Goal: Information Seeking & Learning: Learn about a topic

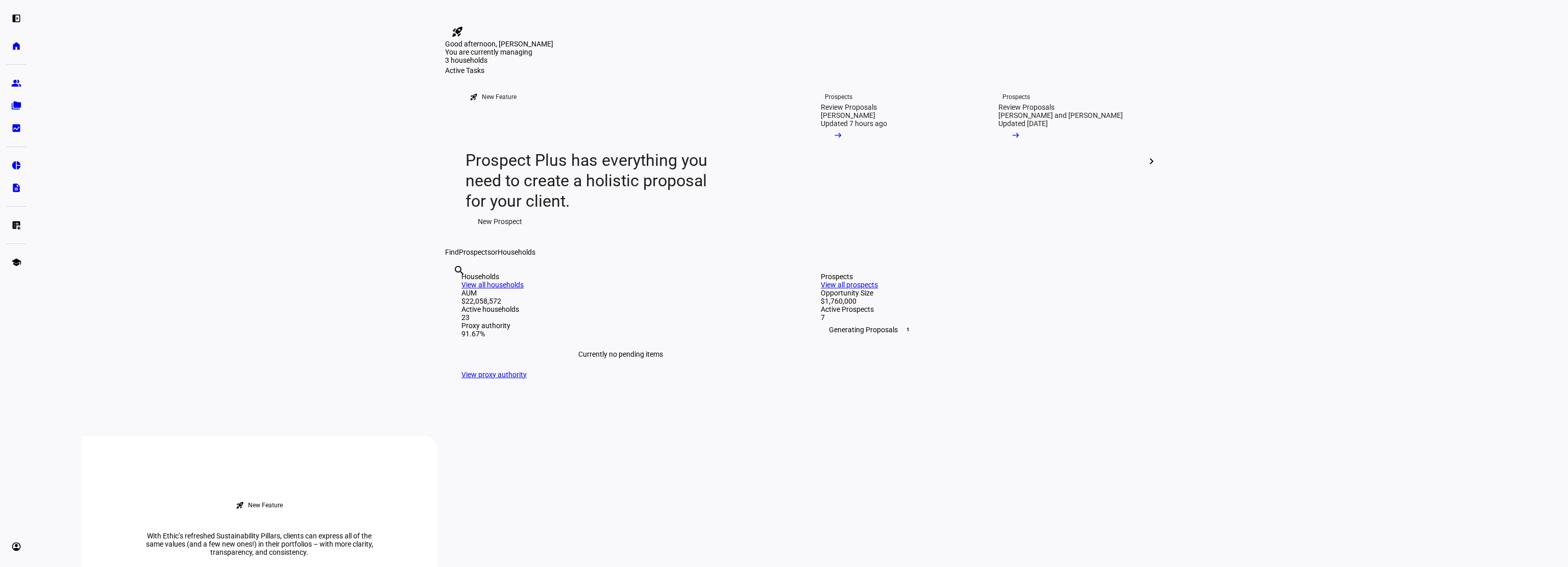
click at [1197, 90] on eth-layout-page-content "rocket_launch Product Updates The latest features and improvements Powered by L…" at bounding box center [800, 283] width 1535 height 567
click at [843, 141] on mat-icon "arrow_right_alt" at bounding box center [838, 135] width 10 height 10
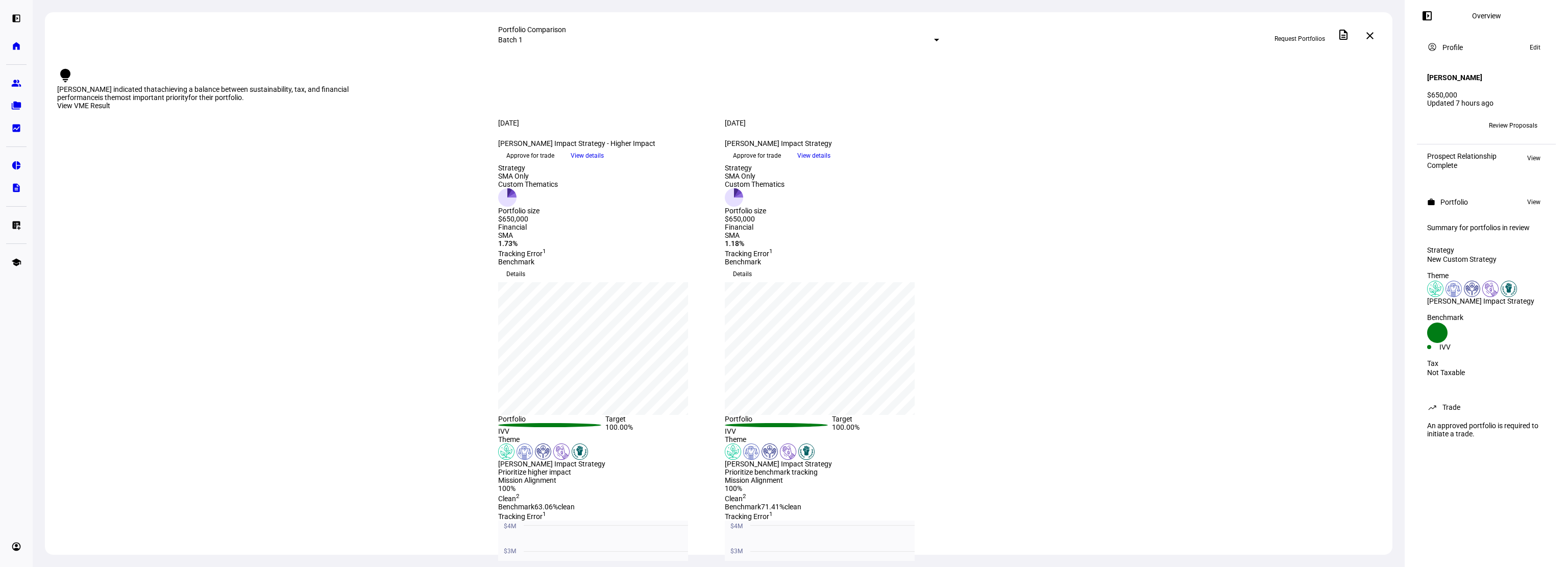
click at [604, 163] on span "View details" at bounding box center [587, 156] width 33 height 16
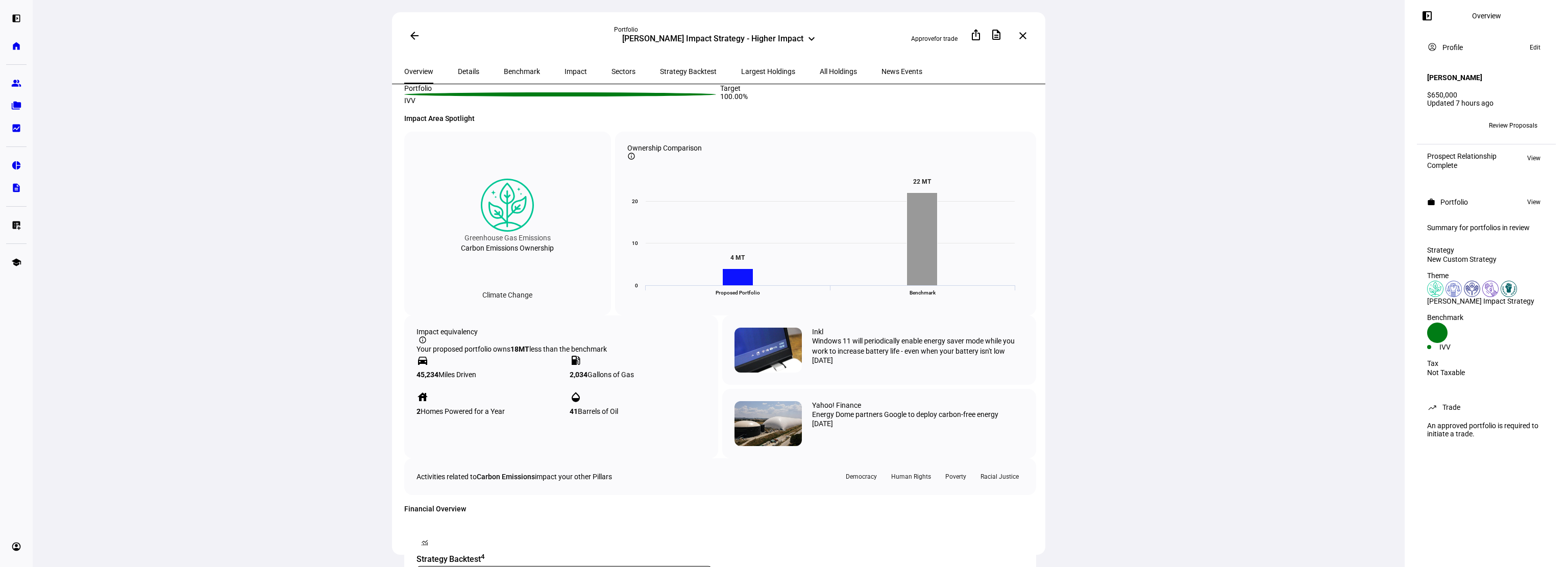
scroll to position [351, 0]
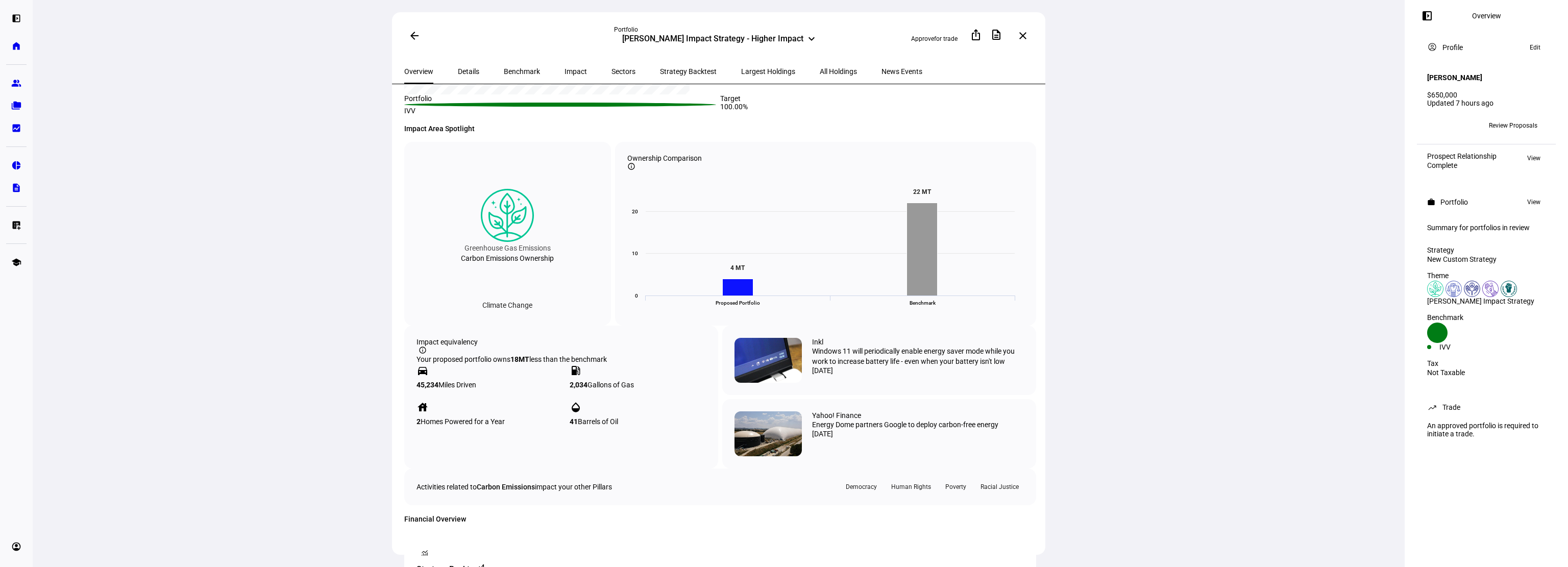
click at [463, 69] on span "Details" at bounding box center [469, 72] width 22 height 7
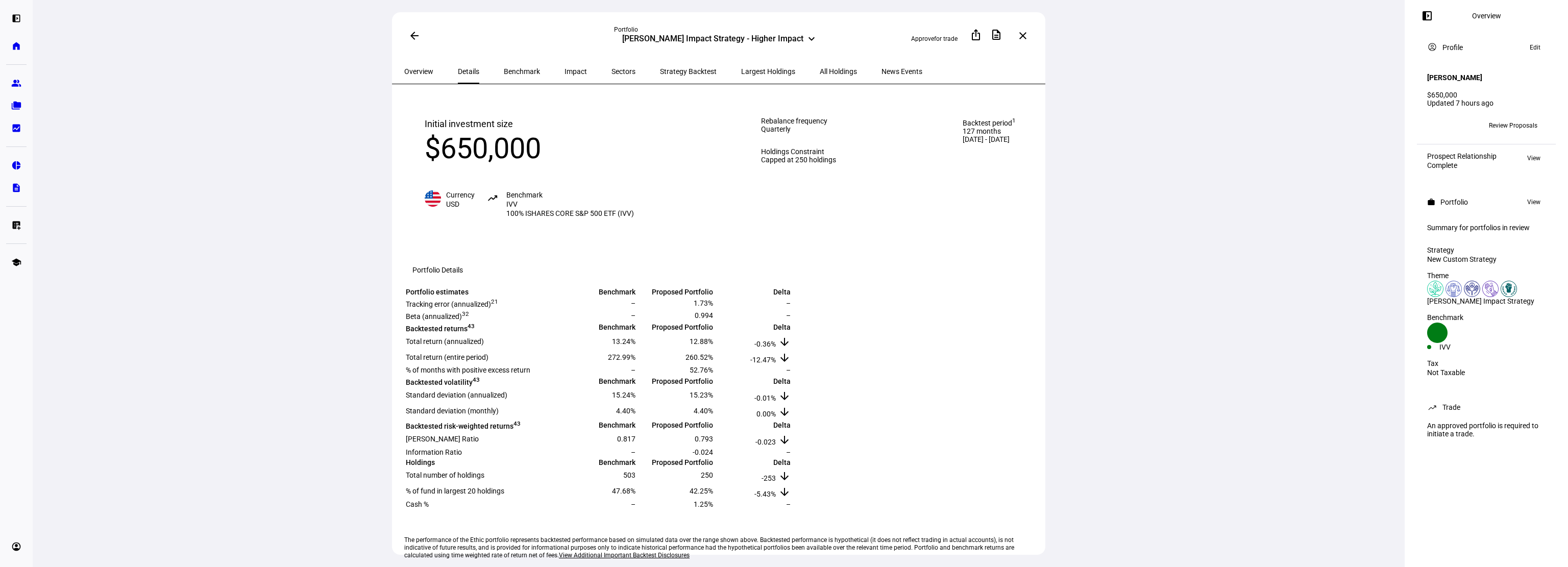
click at [820, 71] on span "All Holdings" at bounding box center [838, 72] width 37 height 7
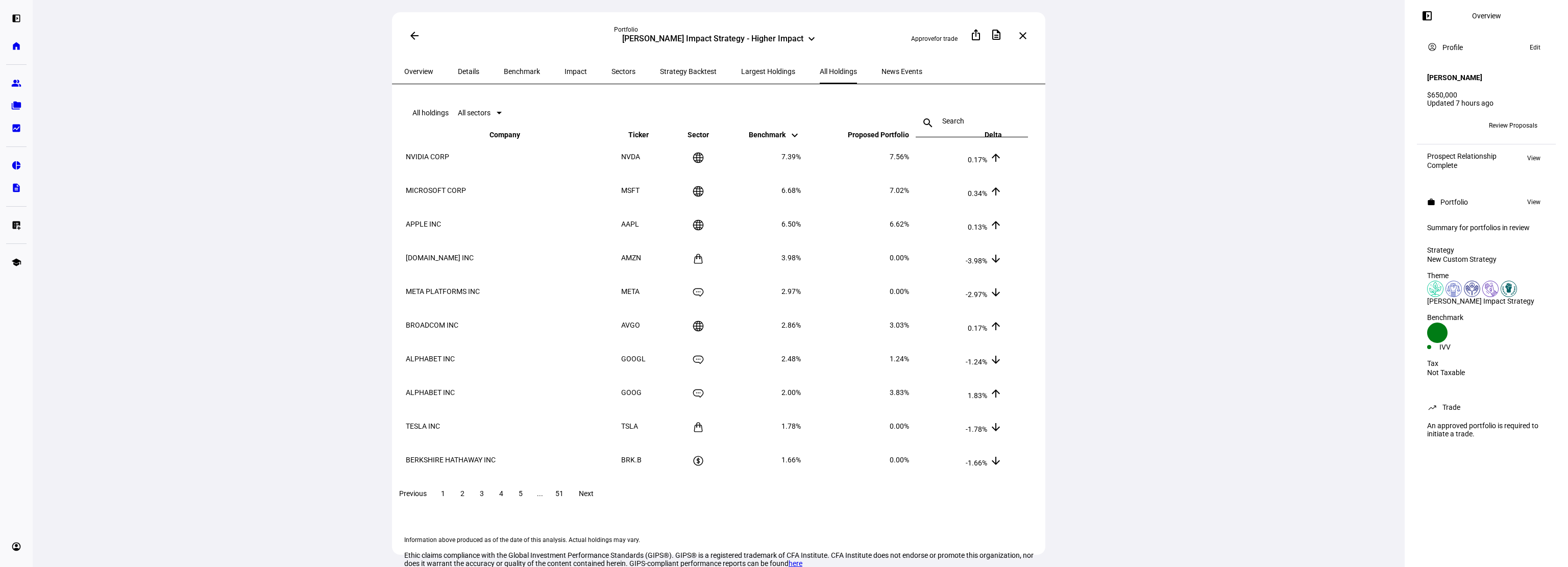
click at [741, 69] on span "Largest Holdings" at bounding box center [768, 72] width 54 height 7
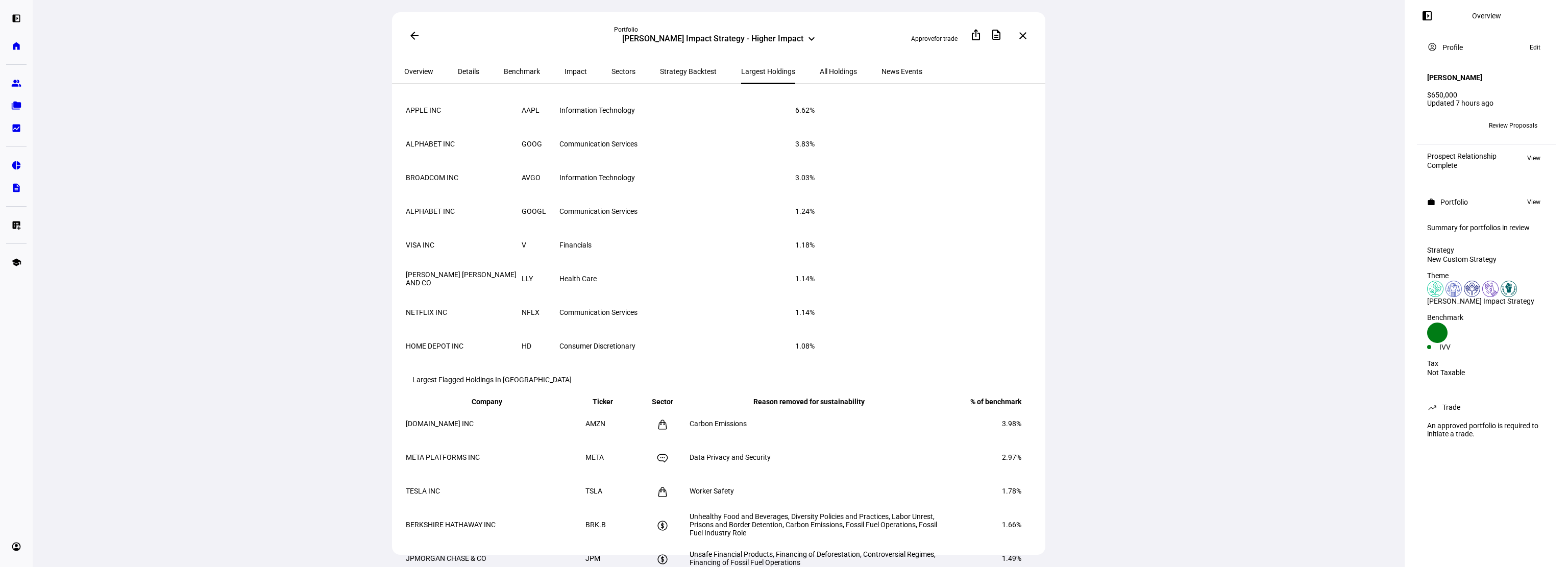
scroll to position [122, 0]
click at [820, 69] on span "All Holdings" at bounding box center [838, 72] width 37 height 7
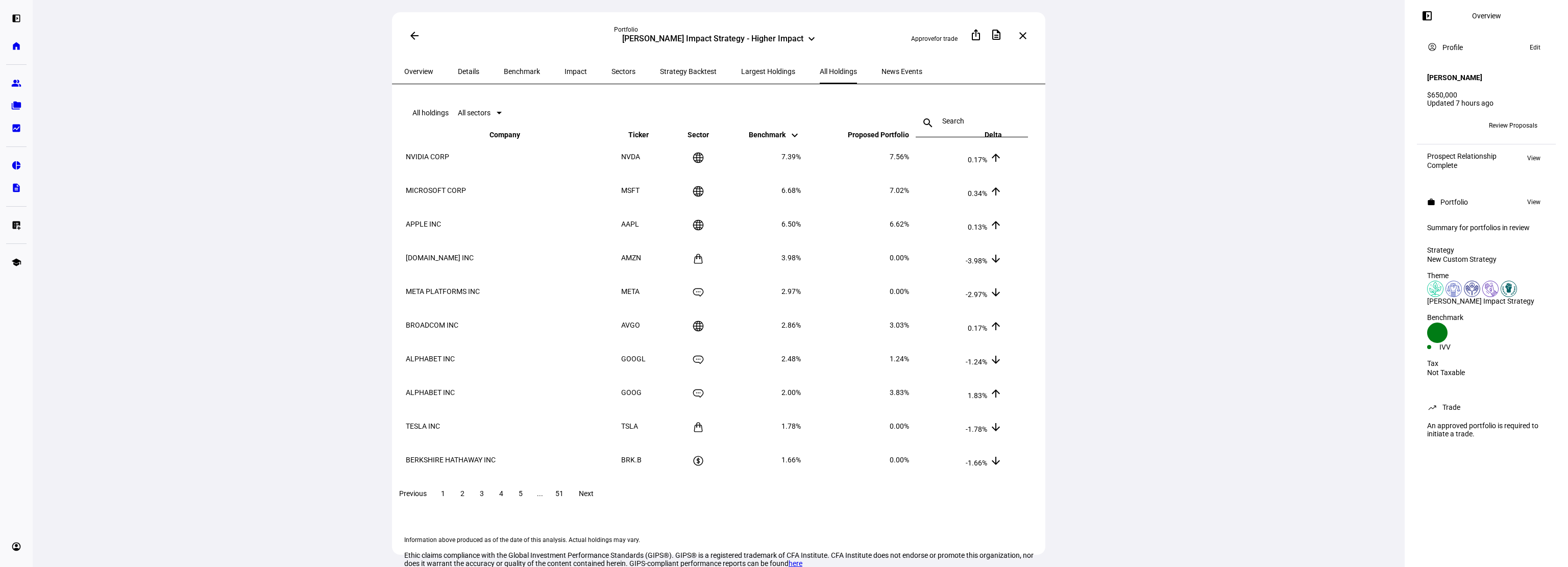
click at [464, 68] on span "Details" at bounding box center [469, 72] width 22 height 7
